Goal: Task Accomplishment & Management: Use online tool/utility

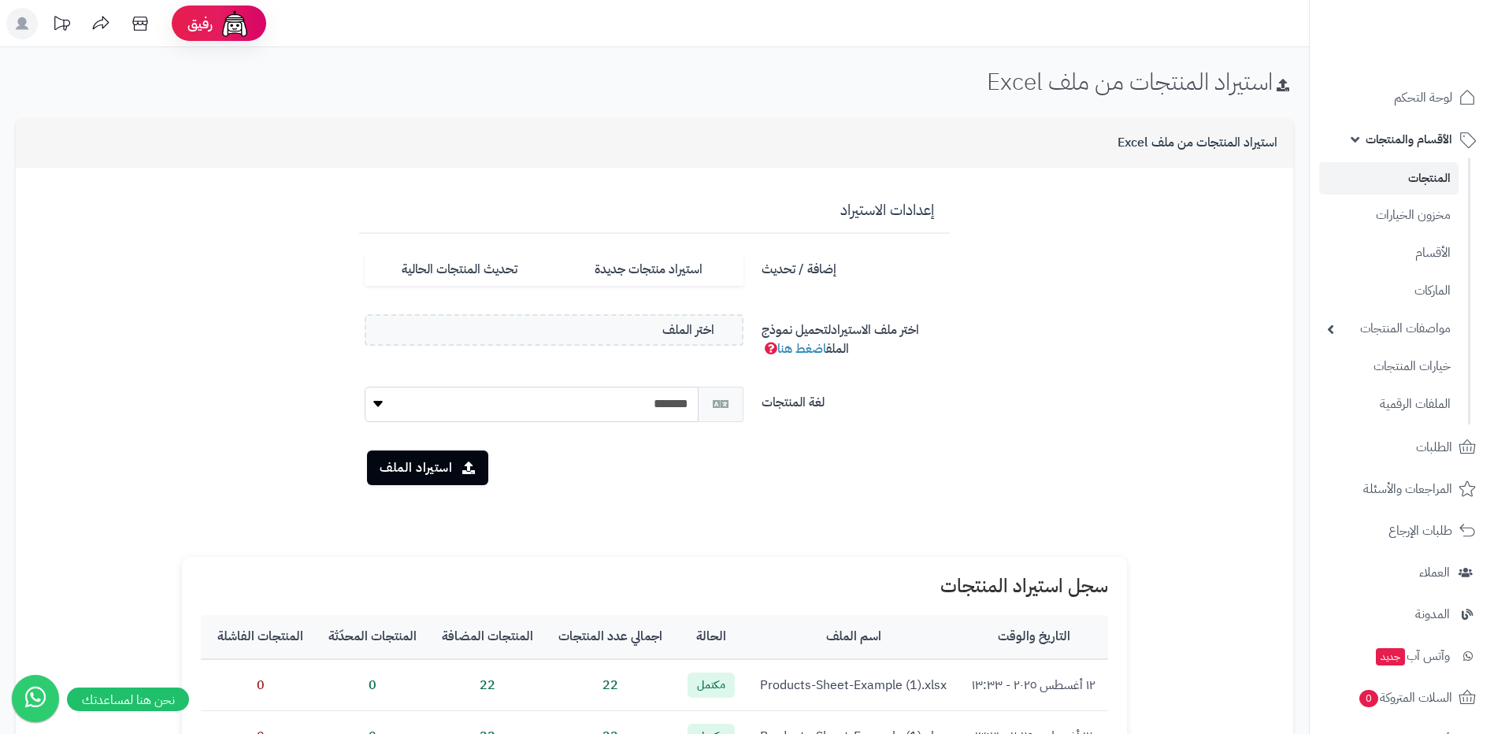
scroll to position [158, 0]
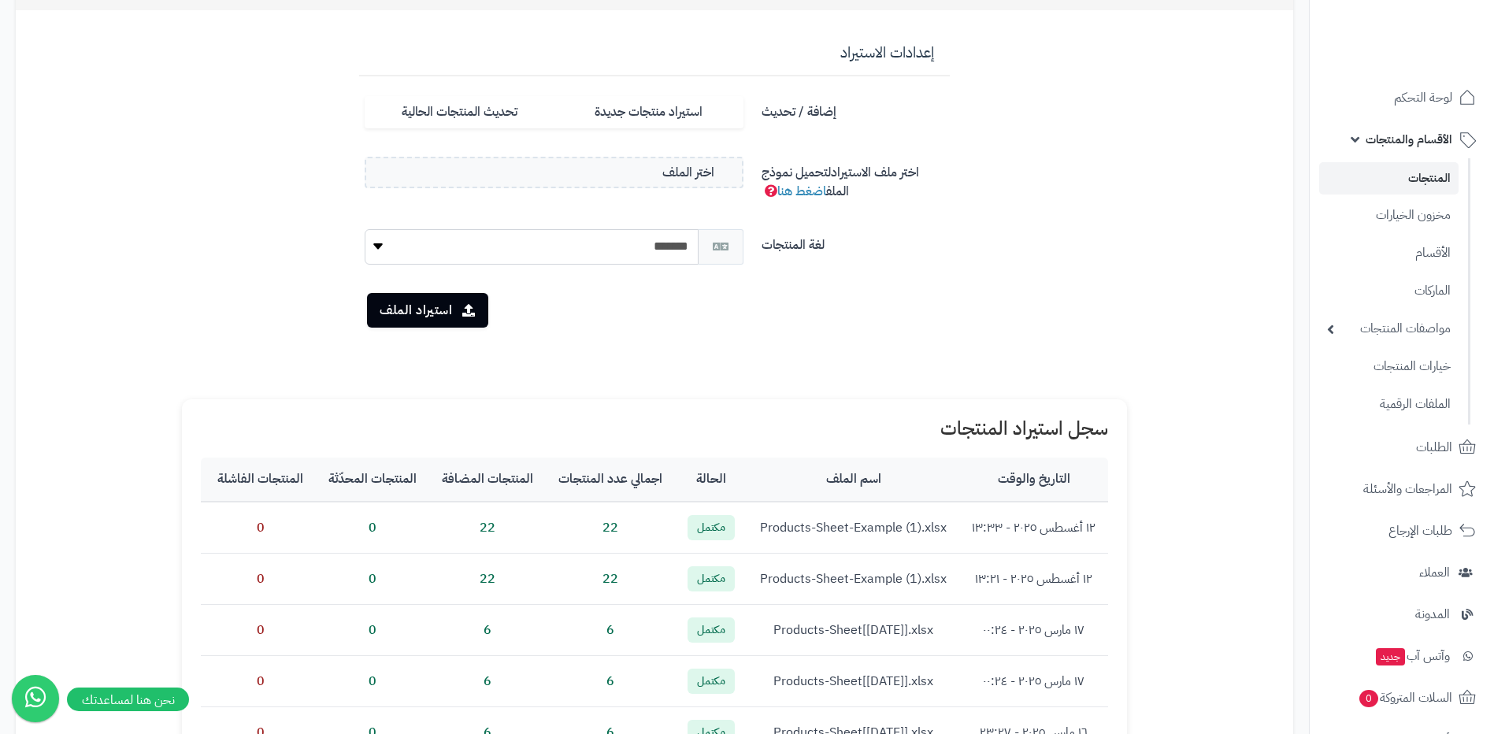
click at [1370, 168] on link "المنتجات" at bounding box center [1388, 178] width 139 height 32
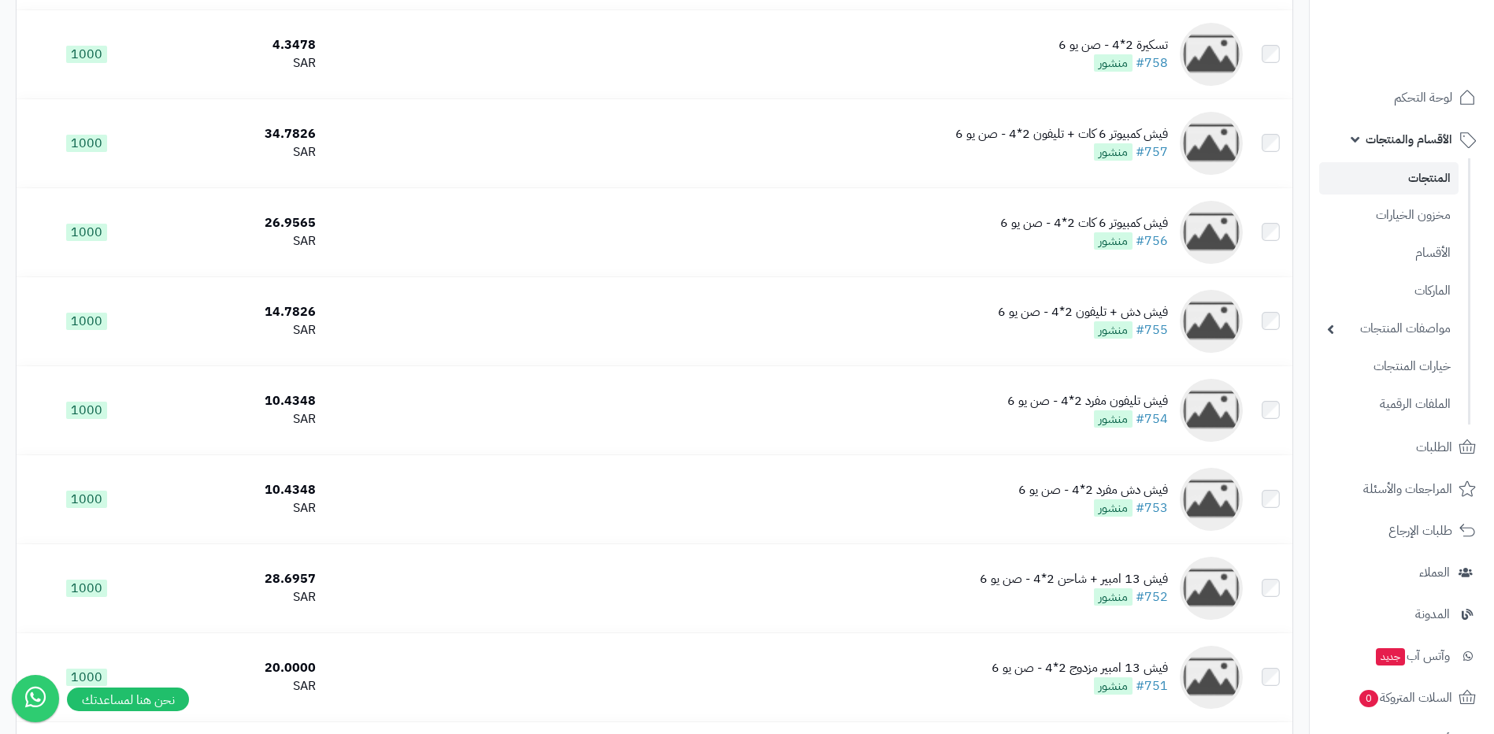
scroll to position [394, 0]
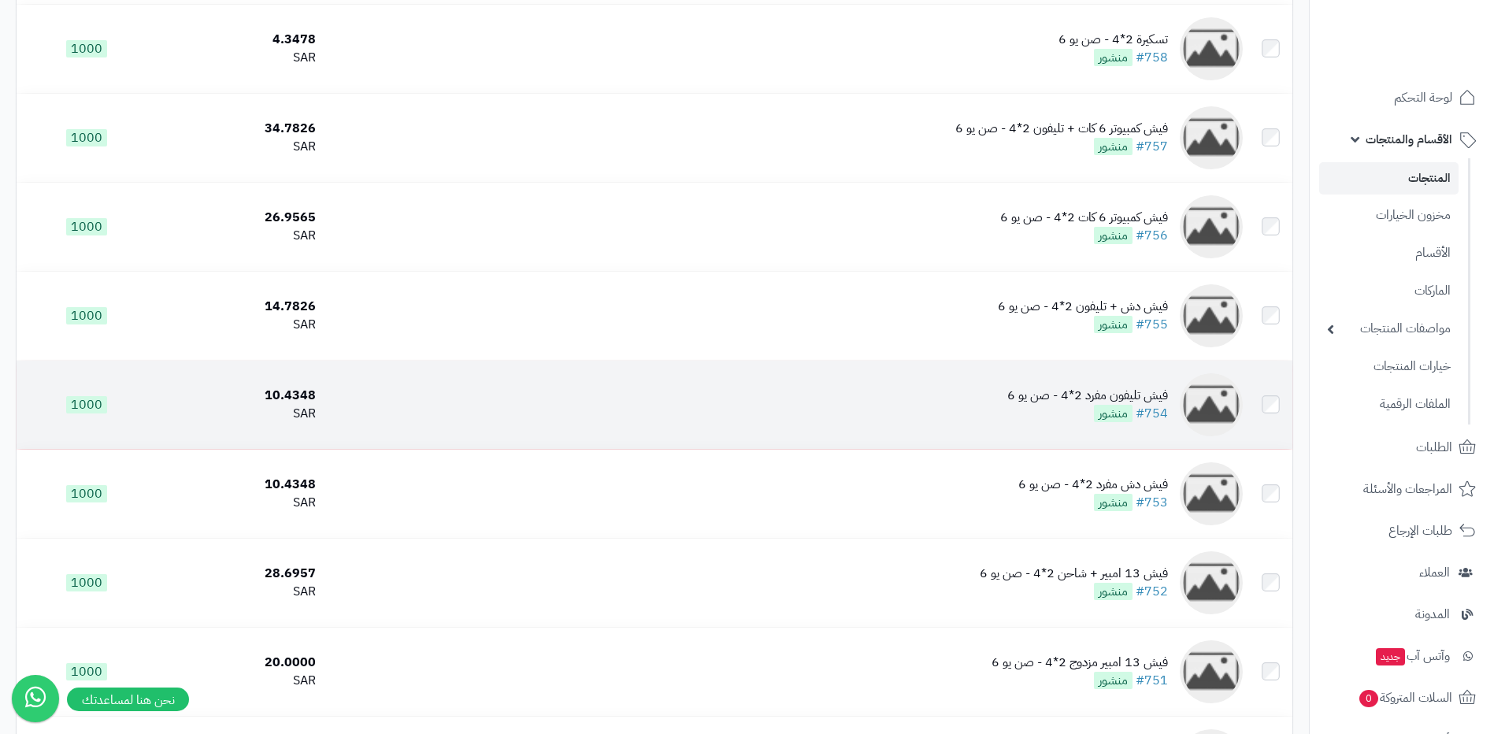
click at [1269, 418] on td at bounding box center [1270, 405] width 43 height 88
click at [1268, 413] on td at bounding box center [1270, 405] width 43 height 88
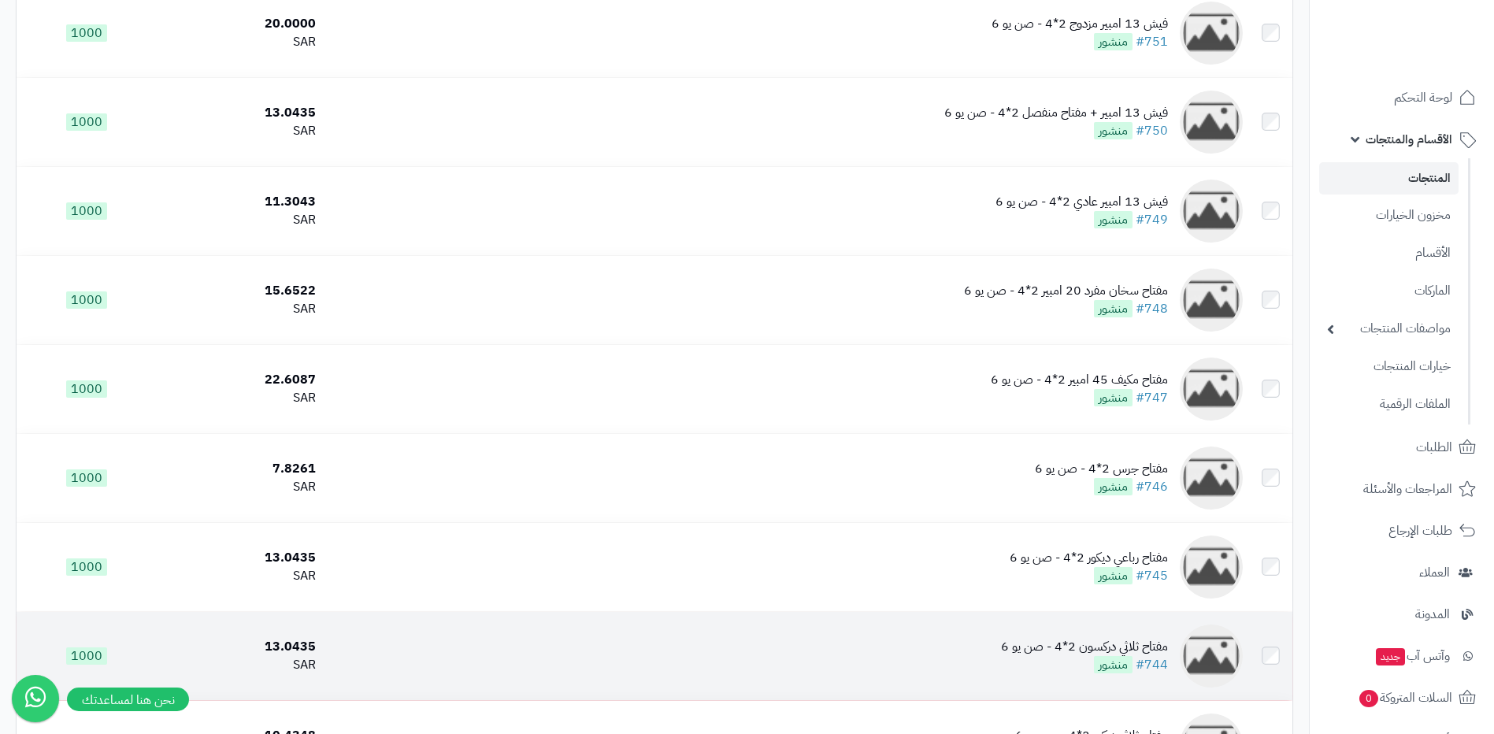
scroll to position [1181, 0]
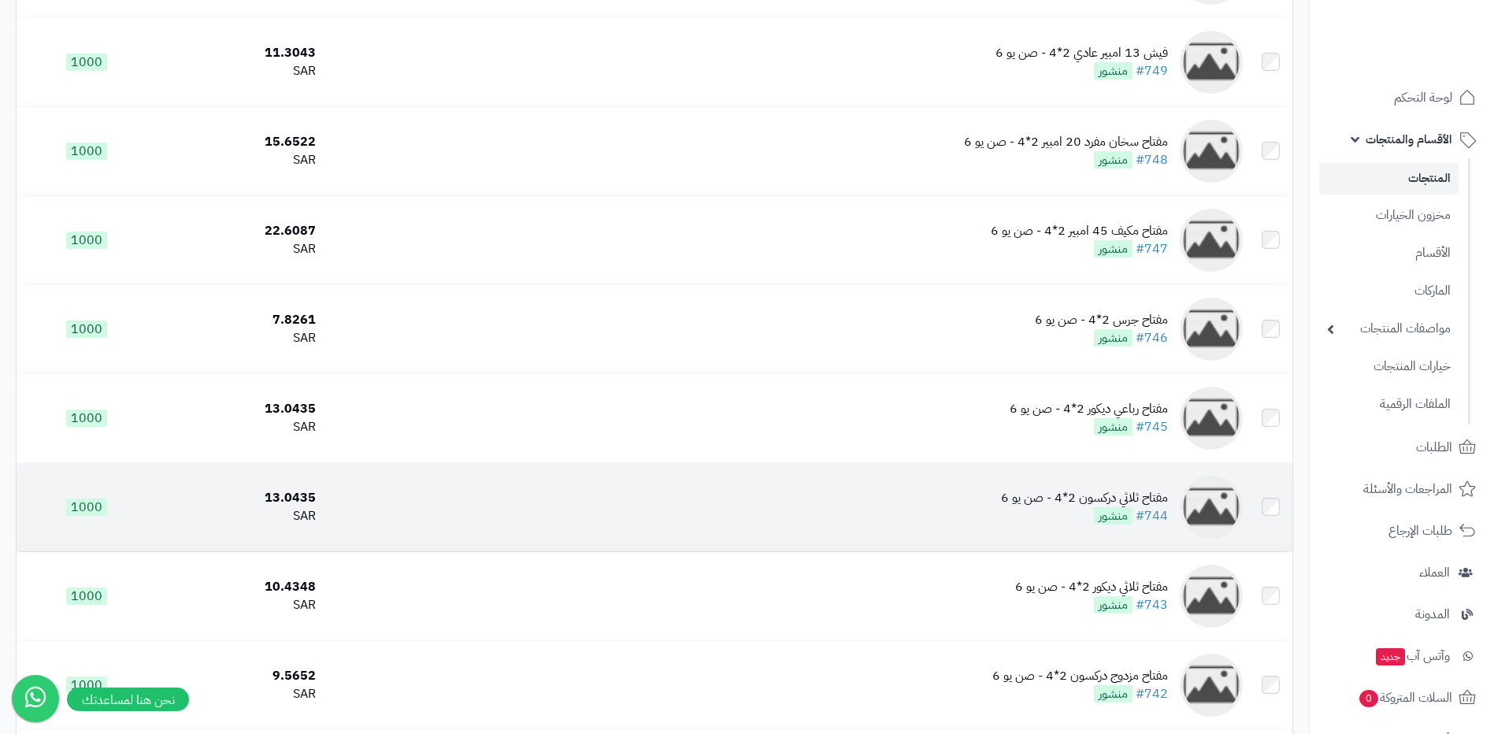
click at [1280, 510] on td at bounding box center [1270, 507] width 43 height 88
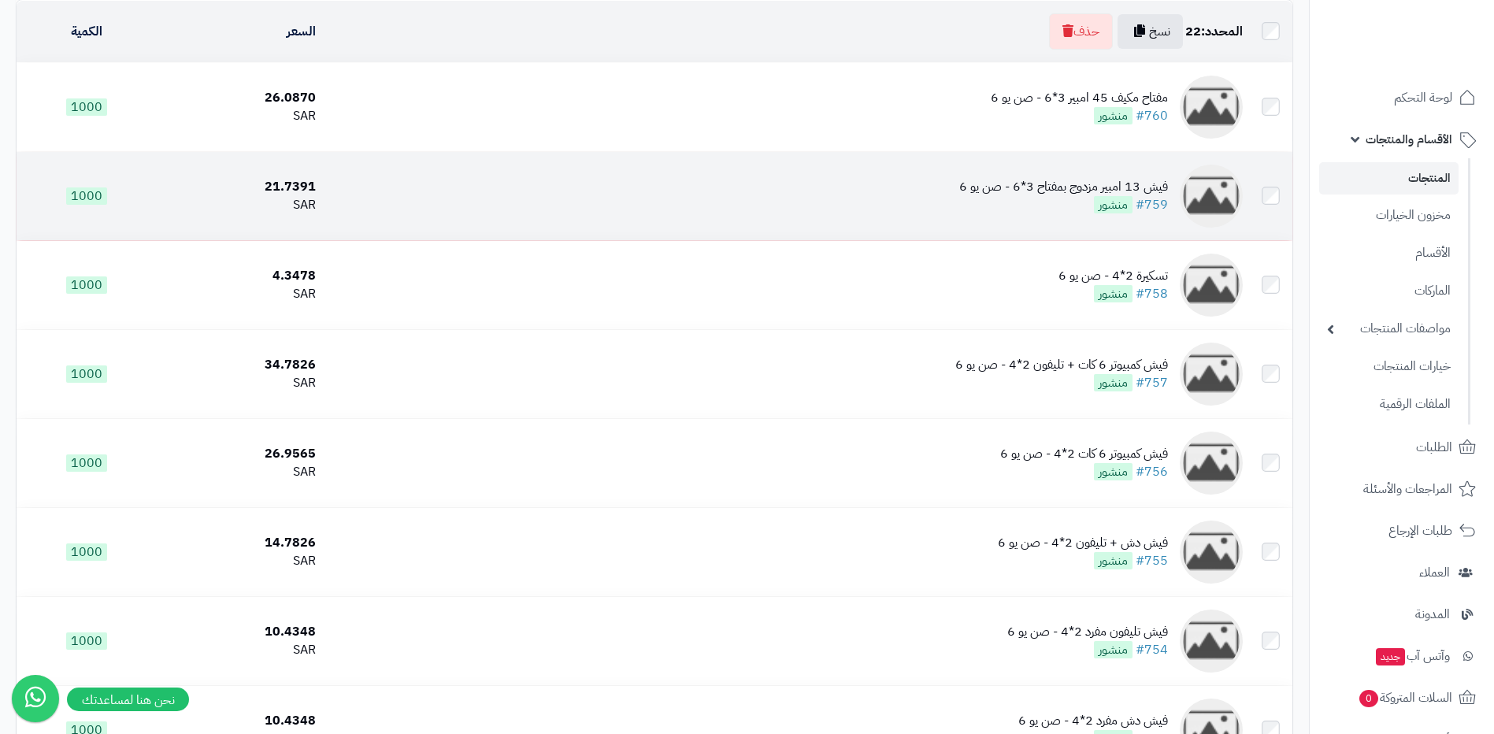
scroll to position [0, 0]
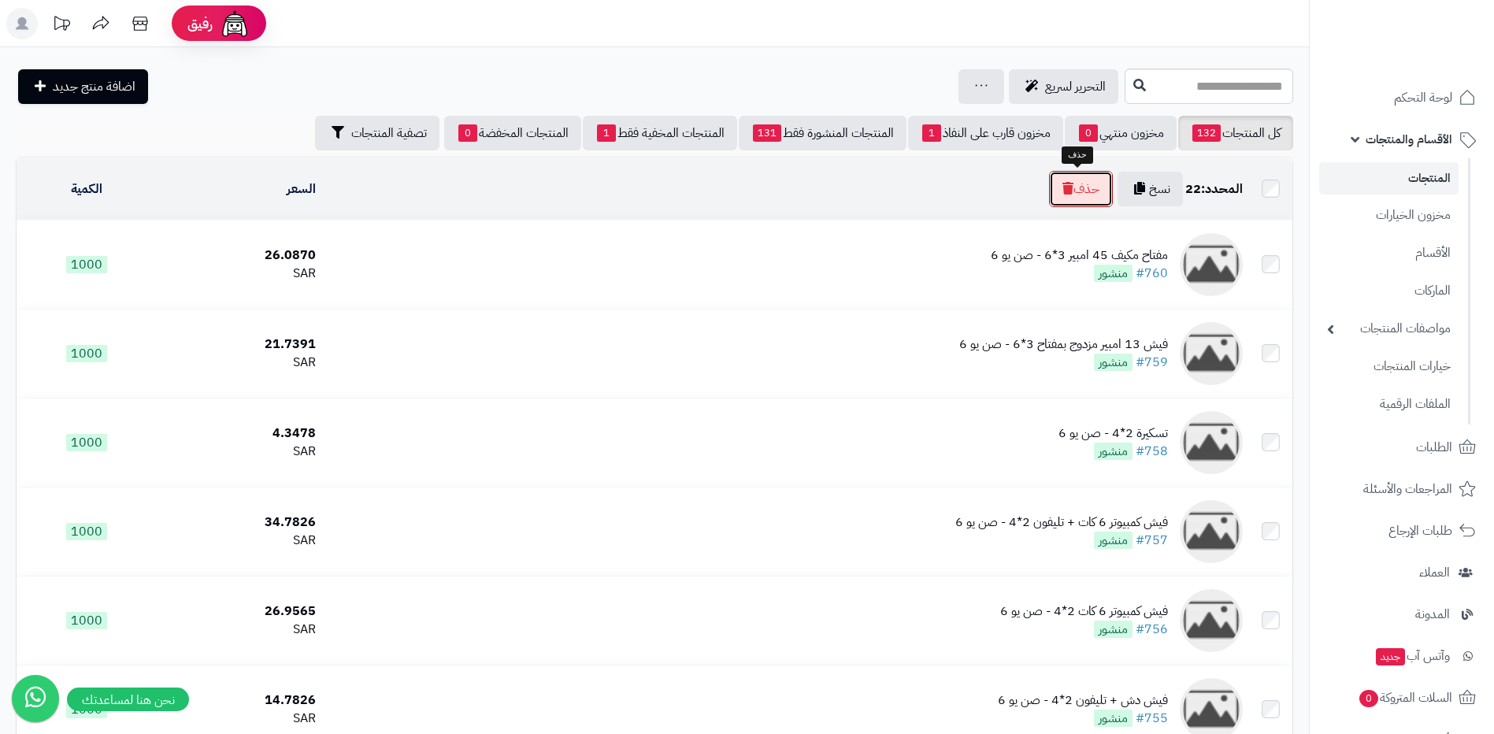
click at [1095, 183] on button "حذف" at bounding box center [1081, 189] width 64 height 36
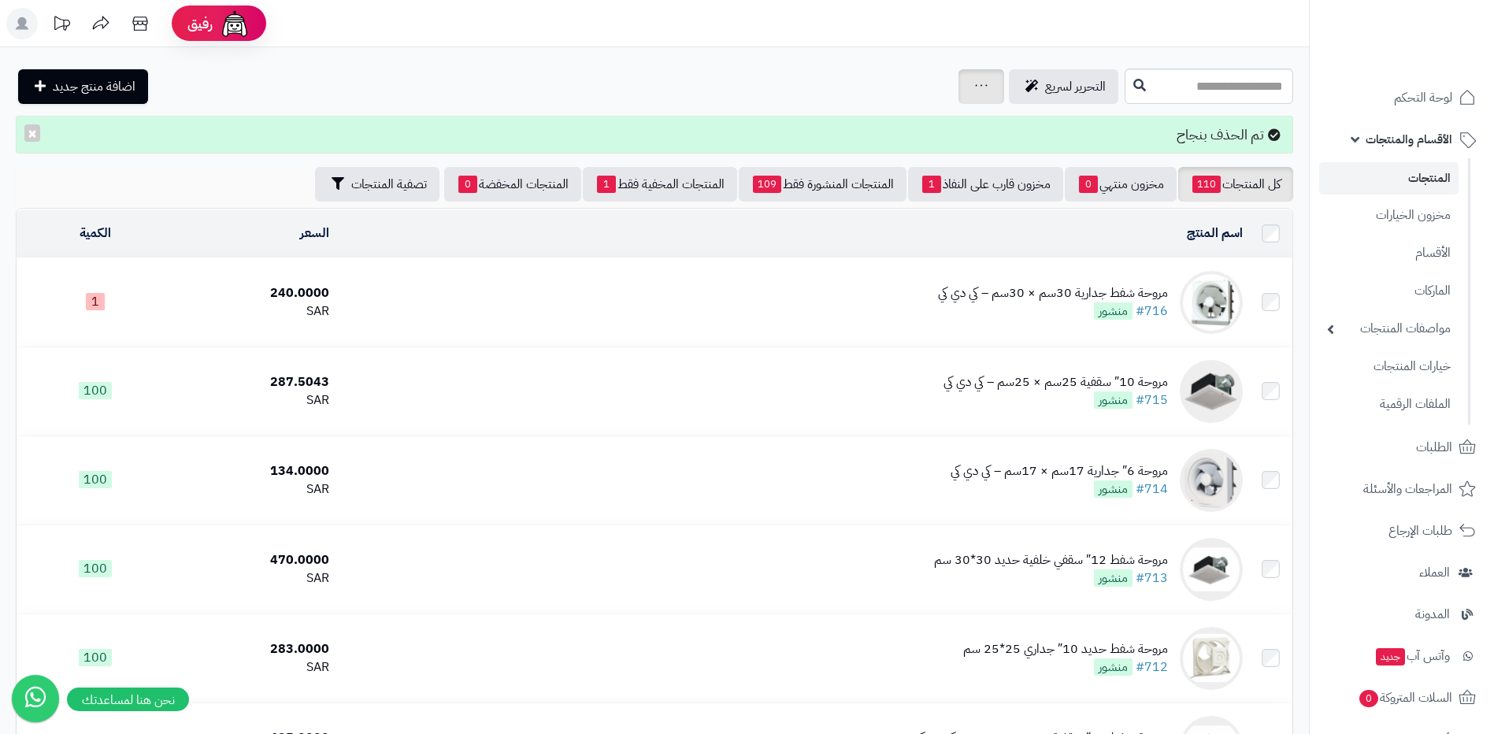
click at [959, 81] on div "جرد مخزون المنتجات جرد مخزون الخيارات فقط تعديل أسعار المنتجات الملصقات تصدير ا…" at bounding box center [982, 86] width 46 height 35
click at [975, 87] on icon at bounding box center [981, 85] width 13 height 10
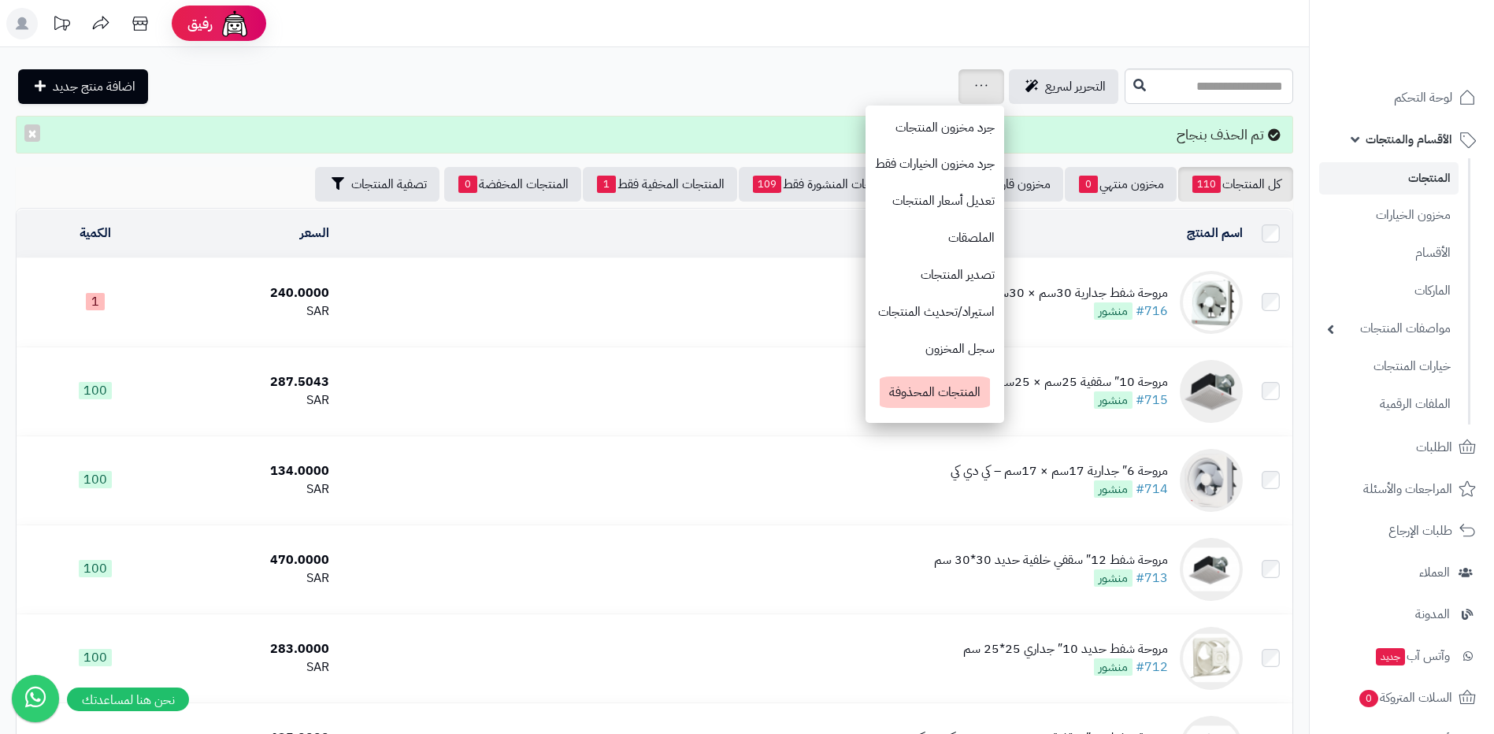
click at [975, 87] on icon at bounding box center [981, 85] width 13 height 10
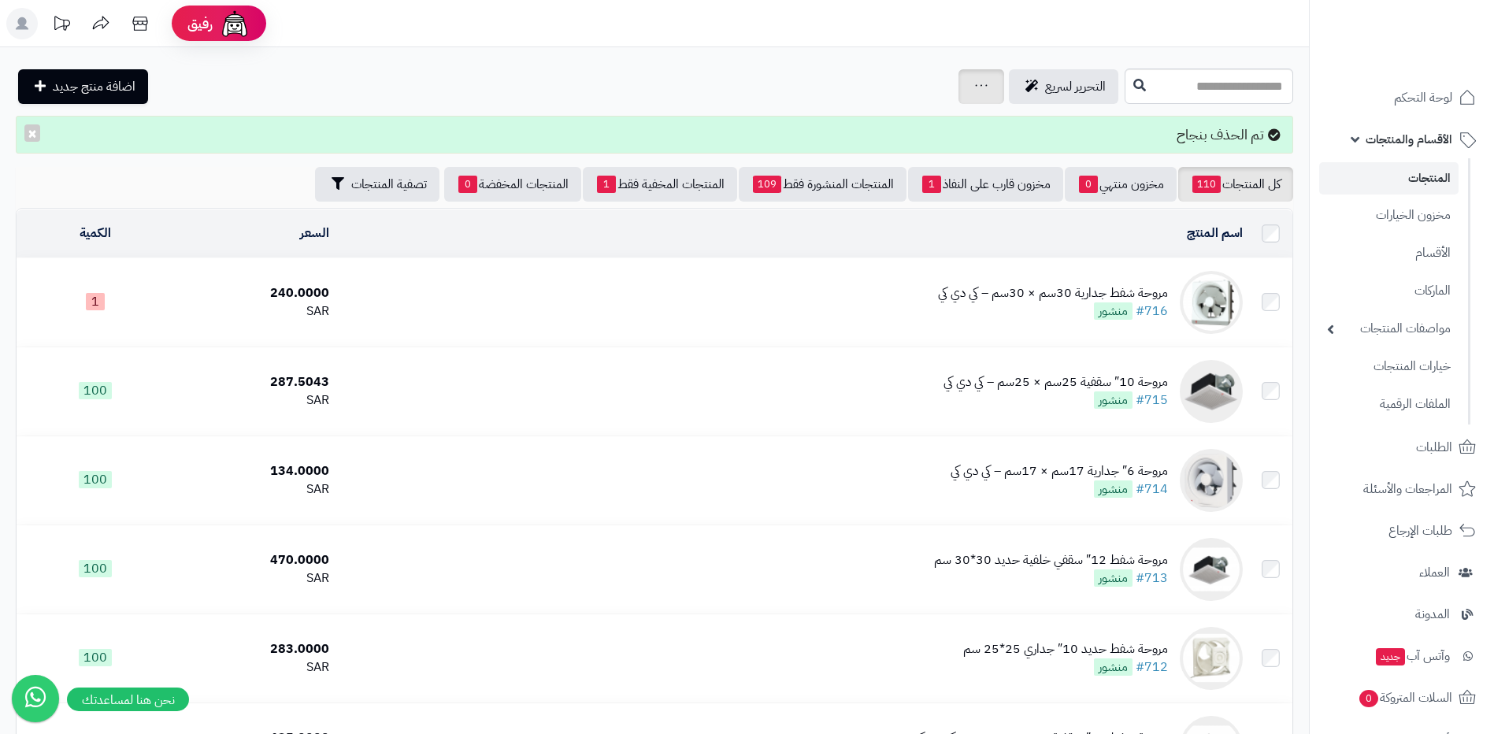
click at [975, 87] on icon at bounding box center [981, 85] width 13 height 10
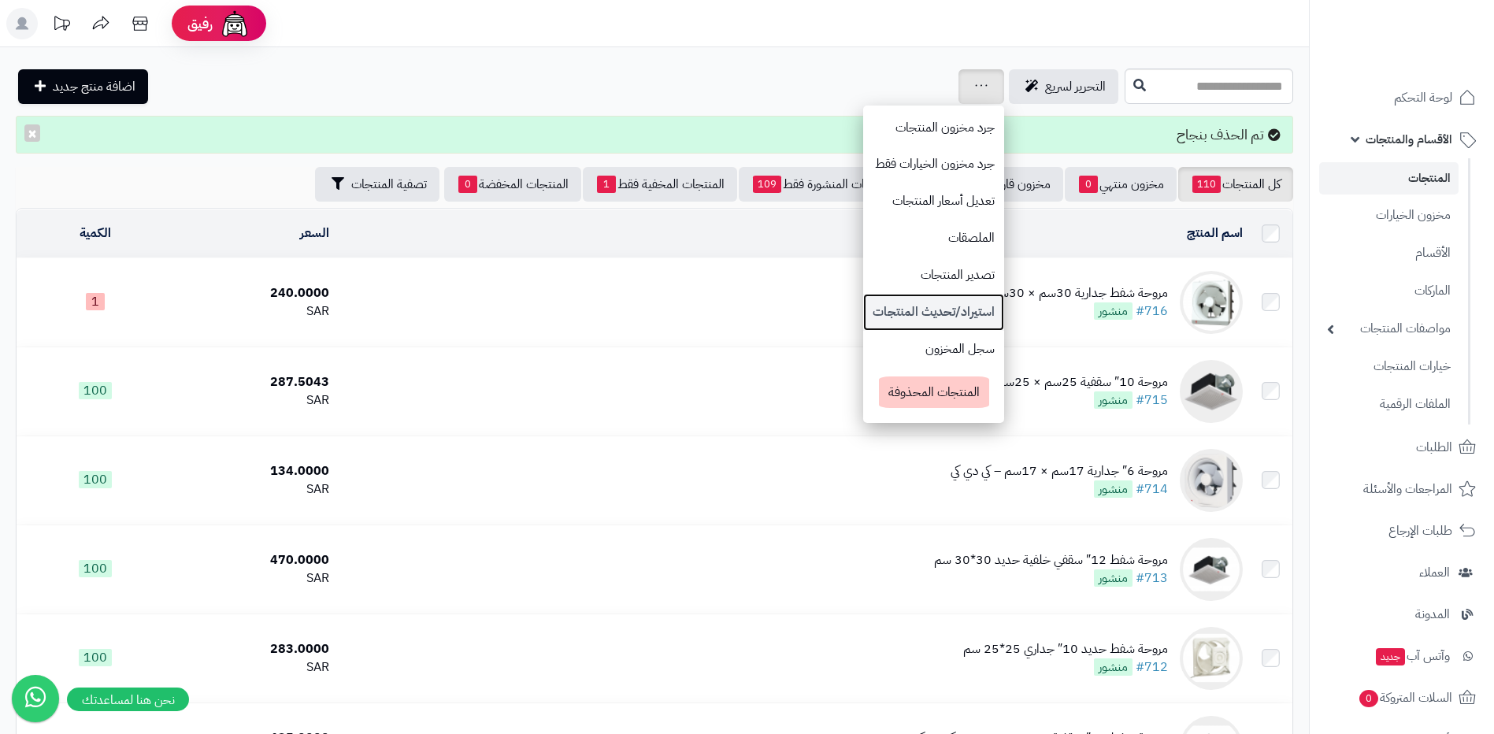
click at [881, 319] on link "استيراد/تحديث المنتجات" at bounding box center [933, 312] width 141 height 37
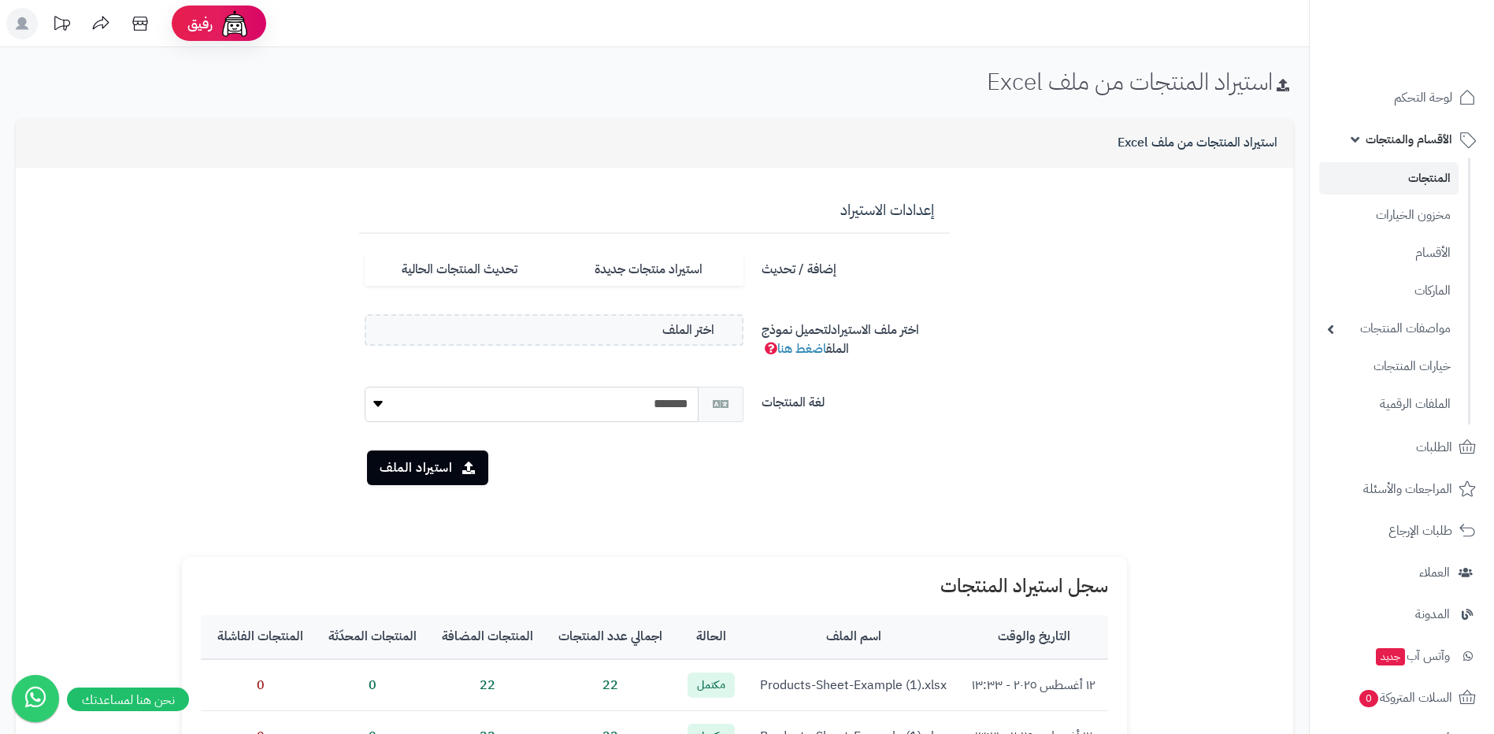
click at [630, 335] on label "اختر الملف" at bounding box center [554, 330] width 379 height 32
click at [0, 0] on input "اختر الملف" at bounding box center [0, 0] width 0 height 0
click at [439, 463] on button "استيراد الملف" at bounding box center [427, 467] width 121 height 35
